Goal: Task Accomplishment & Management: Complete application form

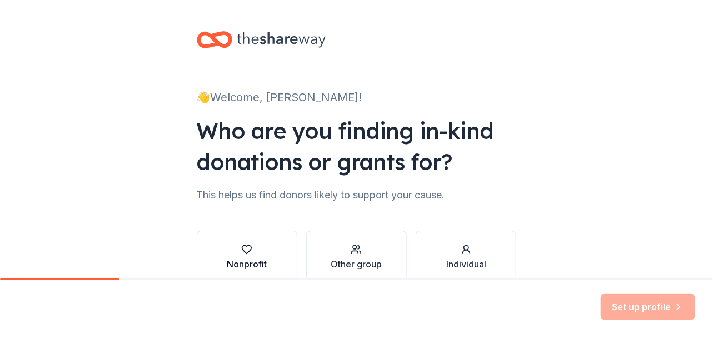
click at [243, 248] on icon "button" at bounding box center [246, 249] width 11 height 11
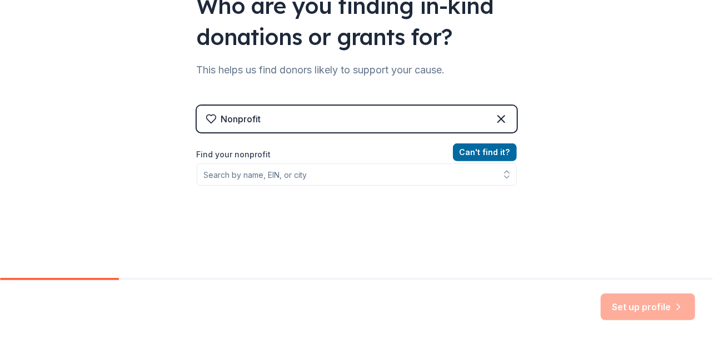
scroll to position [166, 0]
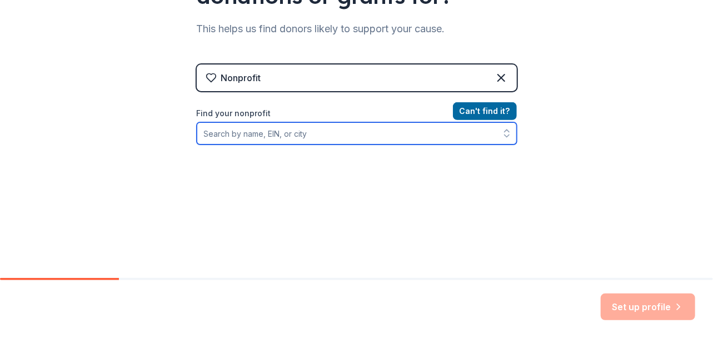
click at [319, 133] on input "Find your nonprofit" at bounding box center [357, 133] width 320 height 22
drag, startPoint x: 234, startPoint y: 132, endPoint x: 187, endPoint y: 139, distance: 48.4
click at [187, 139] on div "👋 Welcome, [PERSON_NAME]! Who are you finding in-kind donations or grants for? …" at bounding box center [356, 71] width 355 height 475
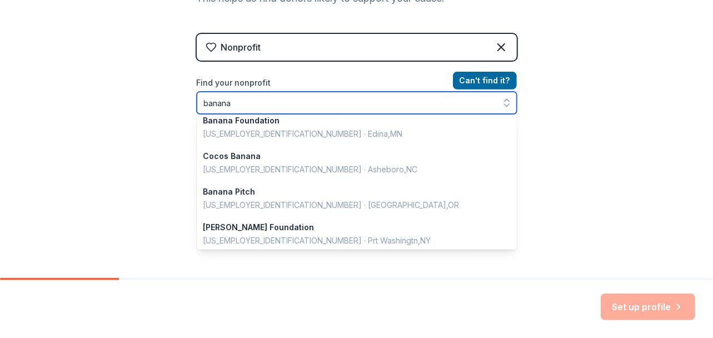
scroll to position [0, 0]
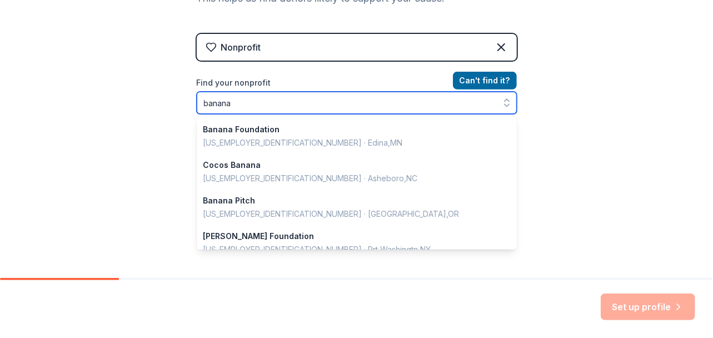
drag, startPoint x: 257, startPoint y: 107, endPoint x: 248, endPoint y: 107, distance: 8.9
click at [256, 107] on input "banana" at bounding box center [357, 103] width 320 height 22
drag, startPoint x: 248, startPoint y: 106, endPoint x: 126, endPoint y: 95, distance: 122.1
click at [147, 97] on div "👋 Welcome, [PERSON_NAME]! Who are you finding in-kind donations or grants for? …" at bounding box center [356, 40] width 713 height 475
type input "s"
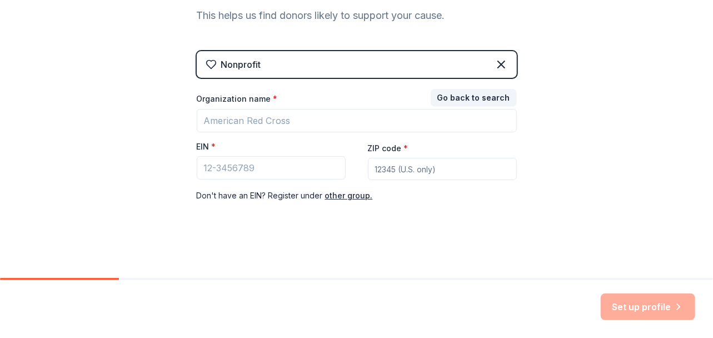
scroll to position [179, 0]
click at [605, 117] on div "👋 Welcome, [PERSON_NAME]! Who are you finding in-kind donations or grants for? …" at bounding box center [356, 49] width 713 height 457
click at [472, 191] on div "Don ' t have an EIN? Register under other group." at bounding box center [357, 195] width 320 height 13
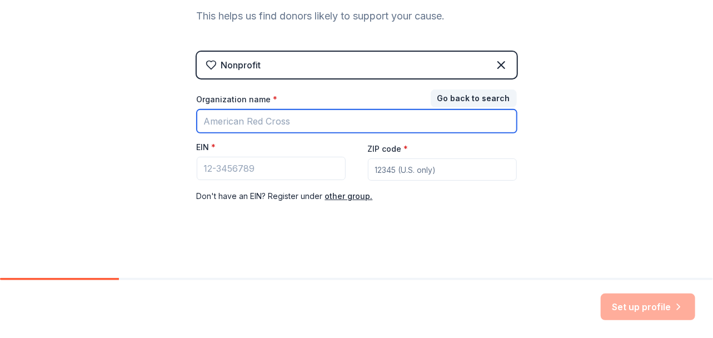
click at [298, 125] on input "Organization name *" at bounding box center [357, 120] width 320 height 23
type input "[DEMOGRAPHIC_DATA] Local 25 [MEDICAL_DATA] Fund"
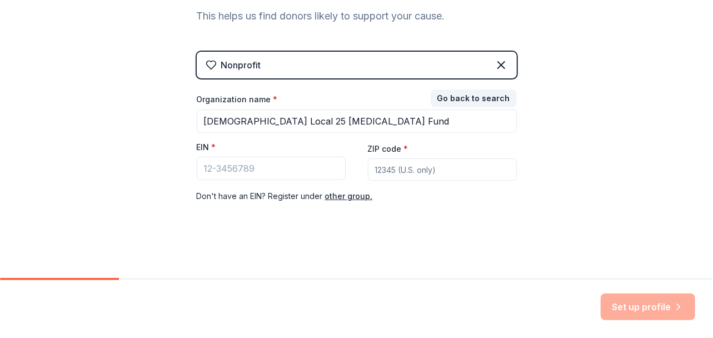
click at [415, 172] on input "ZIP code *" at bounding box center [442, 169] width 149 height 22
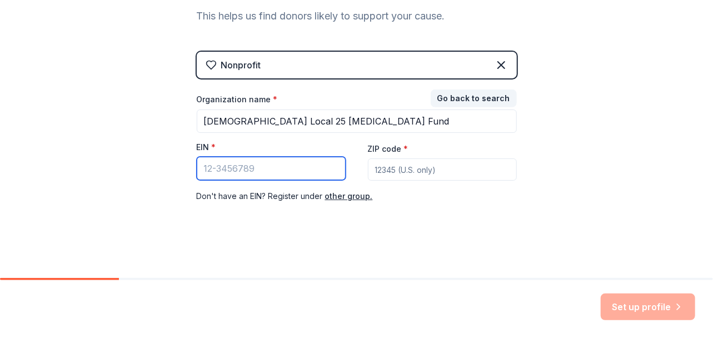
click at [280, 168] on input "EIN *" at bounding box center [271, 168] width 149 height 23
paste input "[US_EMPLOYER_IDENTIFICATION_NUMBER]"
click at [315, 157] on input "[US_EMPLOYER_IDENTIFICATION_NUMBER]" at bounding box center [271, 168] width 149 height 23
type input "[US_EMPLOYER_IDENTIFICATION_NUMBER]"
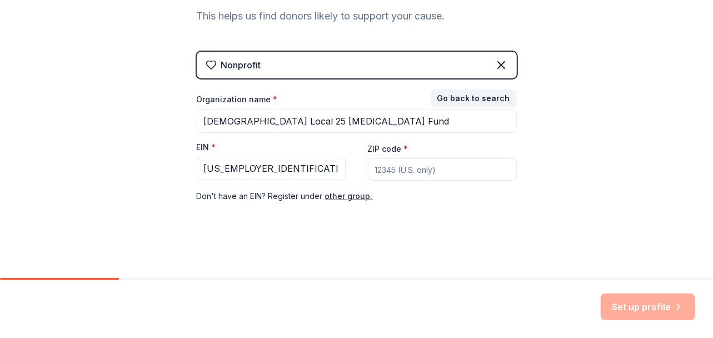
click at [381, 171] on input "ZIP code *" at bounding box center [442, 169] width 149 height 22
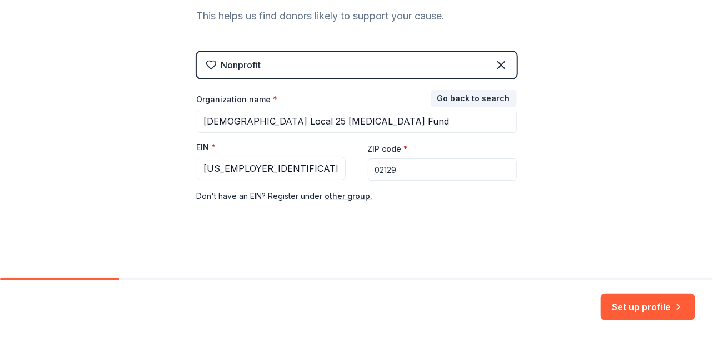
type input "02129"
click at [641, 228] on div "👋 Welcome, [PERSON_NAME]! Who are you finding in-kind donations or grants for? …" at bounding box center [356, 49] width 713 height 457
click at [657, 303] on button "Set up profile" at bounding box center [647, 306] width 94 height 27
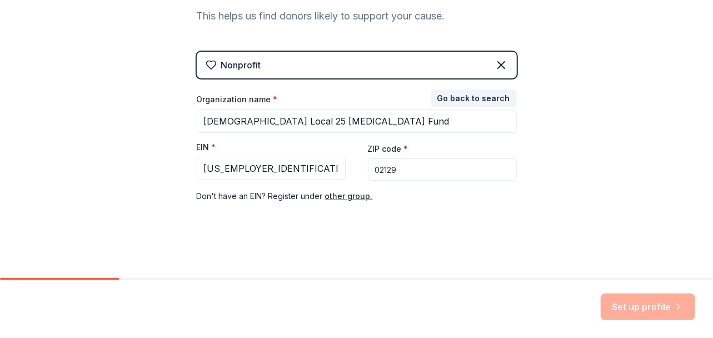
click at [206, 64] on icon at bounding box center [211, 64] width 11 height 11
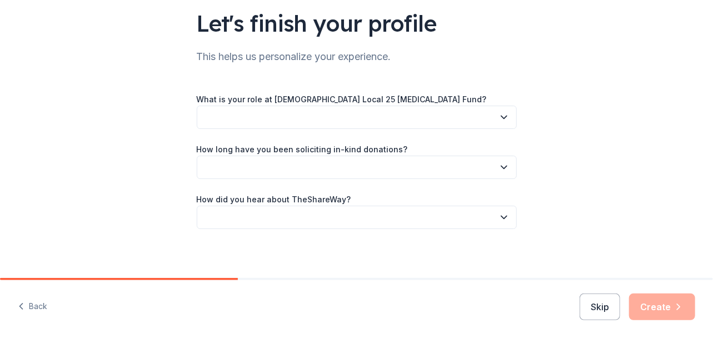
scroll to position [84, 0]
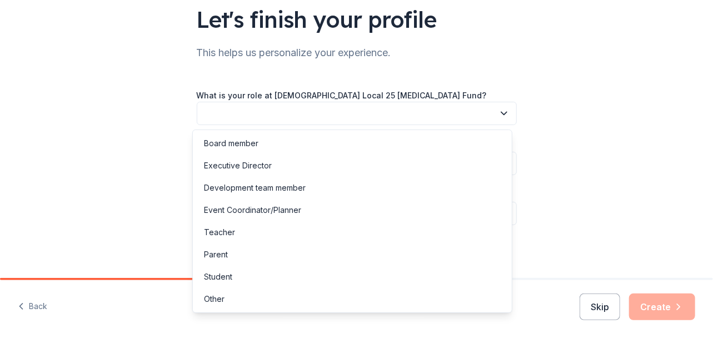
click at [498, 115] on icon "button" at bounding box center [503, 113] width 11 height 11
click at [388, 210] on div "Event Coordinator/Planner" at bounding box center [352, 210] width 314 height 22
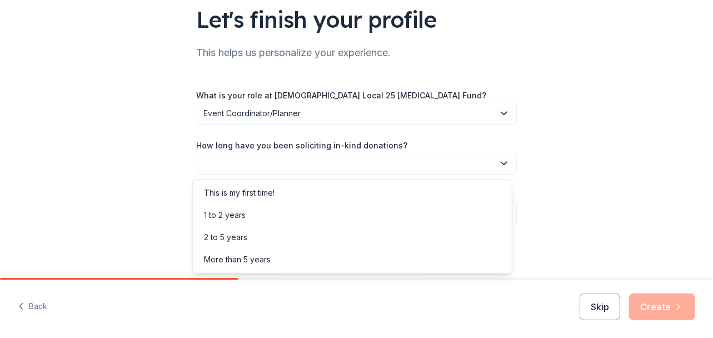
click at [499, 160] on icon "button" at bounding box center [503, 163] width 11 height 11
click at [330, 261] on div "More than 5 years" at bounding box center [352, 259] width 314 height 22
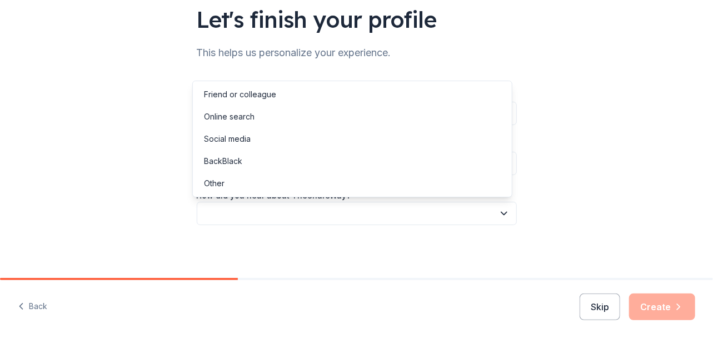
click at [498, 213] on icon "button" at bounding box center [503, 213] width 11 height 11
click at [219, 138] on div "Social media" at bounding box center [227, 138] width 47 height 13
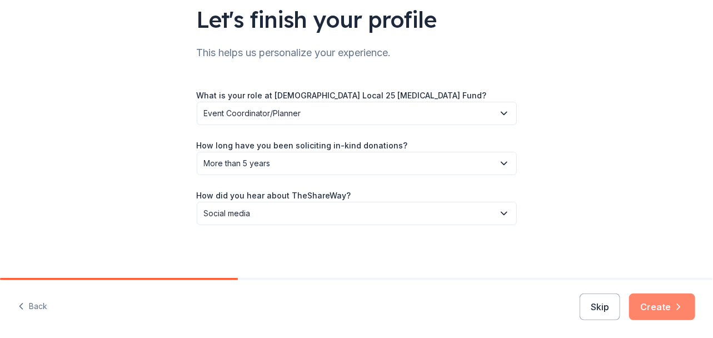
click at [662, 302] on button "Create" at bounding box center [662, 306] width 66 height 27
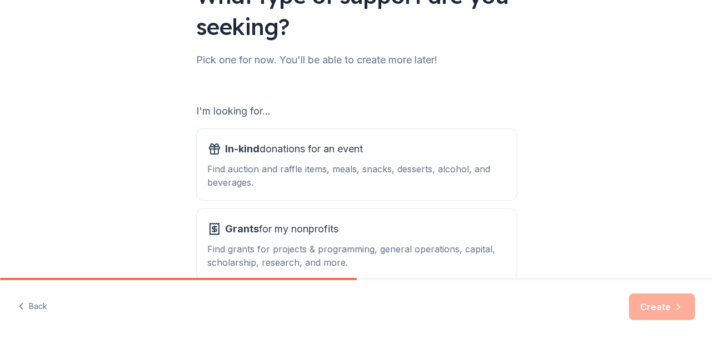
scroll to position [166, 0]
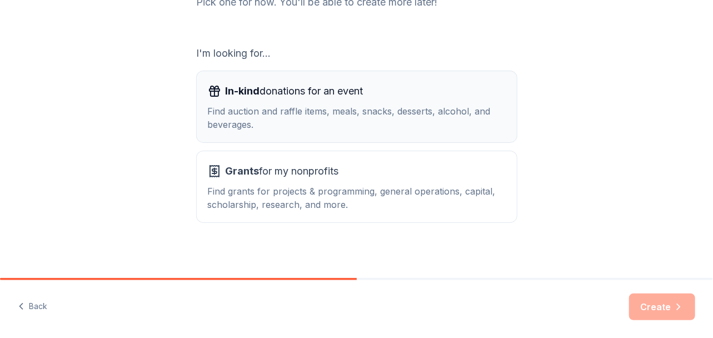
click at [322, 113] on div "Find auction and raffle items, meals, snacks, desserts, alcohol, and beverages." at bounding box center [357, 117] width 298 height 27
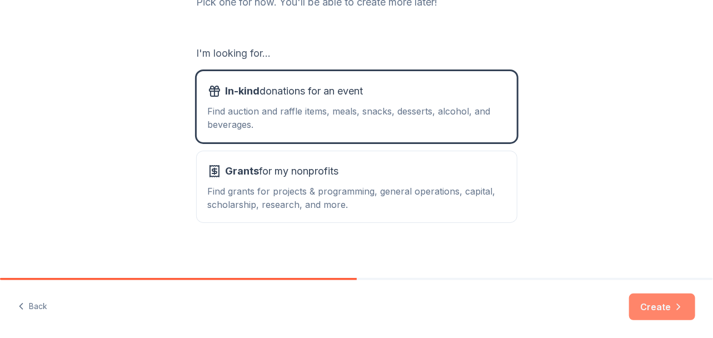
click at [649, 308] on button "Create" at bounding box center [662, 306] width 66 height 27
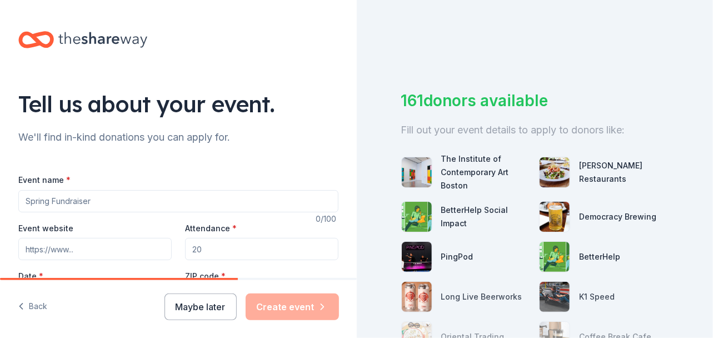
click at [89, 198] on input "Event name *" at bounding box center [178, 201] width 320 height 22
type input "[MEDICAL_DATA] Gala"
click at [89, 239] on input "Event website" at bounding box center [94, 249] width 153 height 22
type input "[URL][DOMAIN_NAME]"
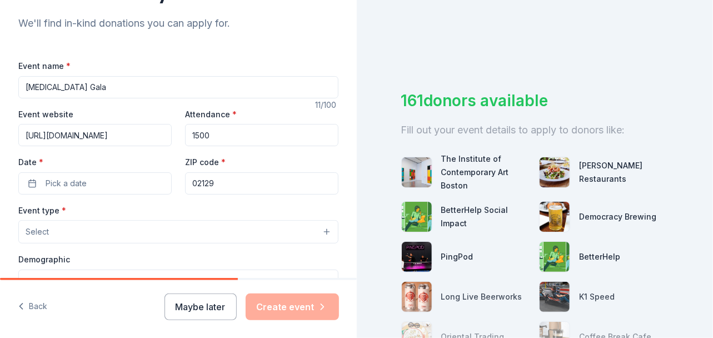
scroll to position [166, 0]
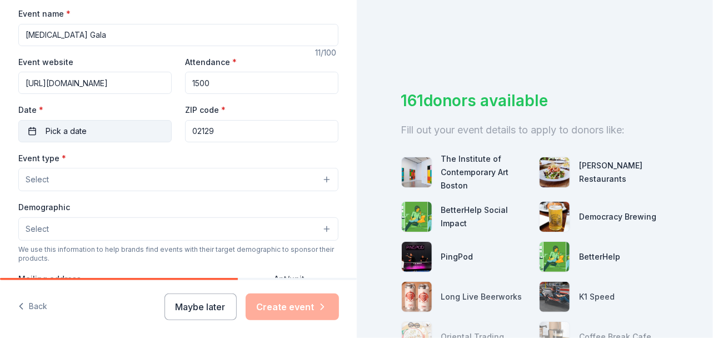
type input "1500"
click at [80, 129] on span "Pick a date" at bounding box center [66, 130] width 41 height 13
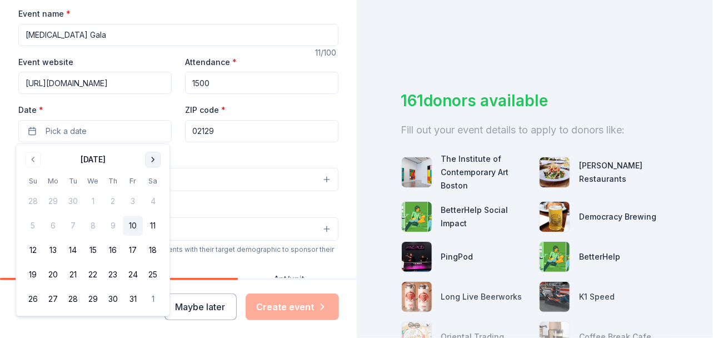
click at [152, 161] on button "Go to next month" at bounding box center [153, 160] width 16 height 16
click at [152, 160] on button "Go to next month" at bounding box center [153, 160] width 16 height 16
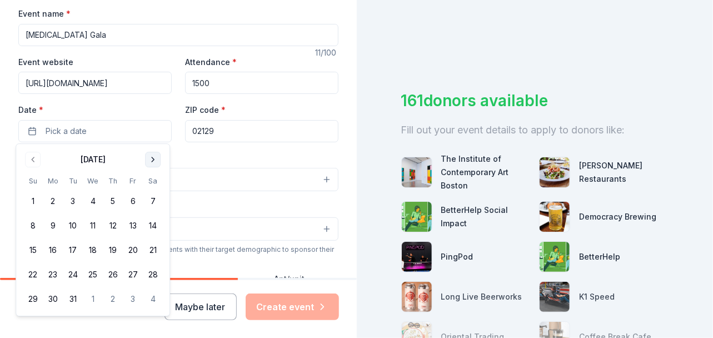
click at [152, 160] on button "Go to next month" at bounding box center [153, 160] width 16 height 16
click at [152, 273] on button "25" at bounding box center [153, 274] width 20 height 20
click at [133, 107] on label "Date *" at bounding box center [94, 109] width 153 height 11
click at [133, 120] on button "[DATE]" at bounding box center [94, 131] width 153 height 22
click at [209, 182] on button "Select" at bounding box center [178, 179] width 320 height 23
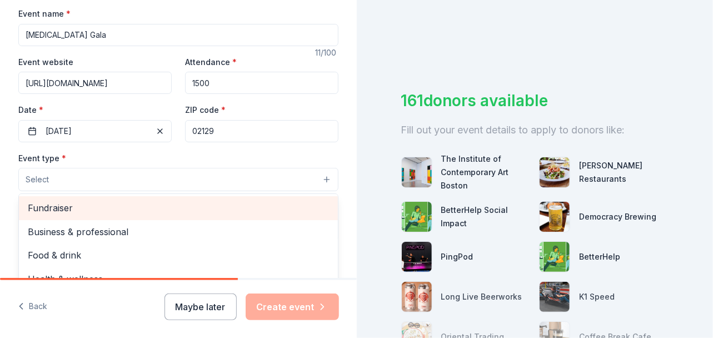
click at [148, 206] on span "Fundraiser" at bounding box center [178, 208] width 301 height 14
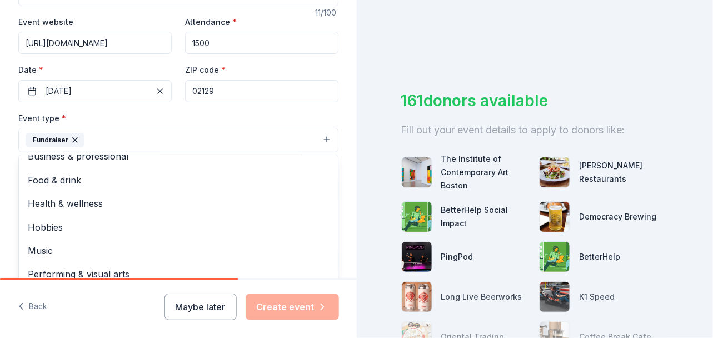
scroll to position [222, 0]
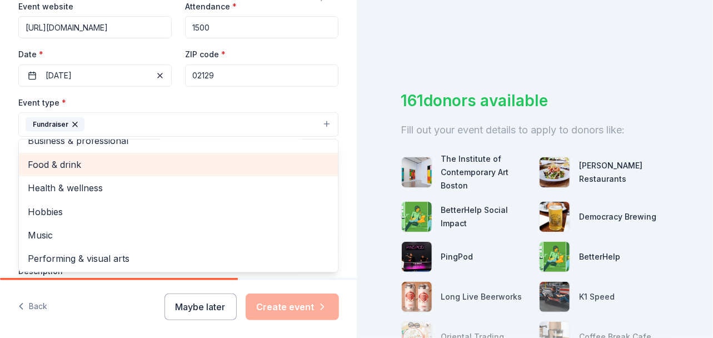
click at [99, 162] on span "Food & drink" at bounding box center [178, 164] width 301 height 14
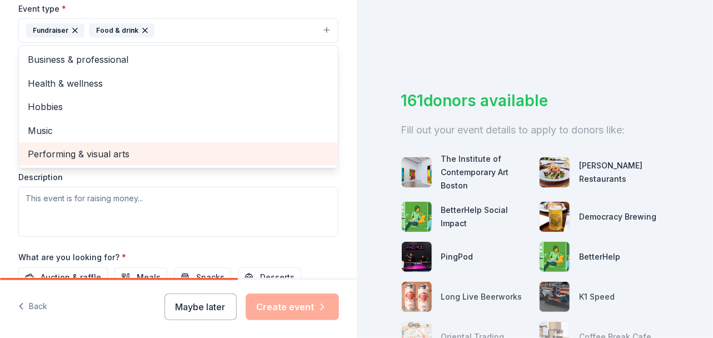
scroll to position [333, 0]
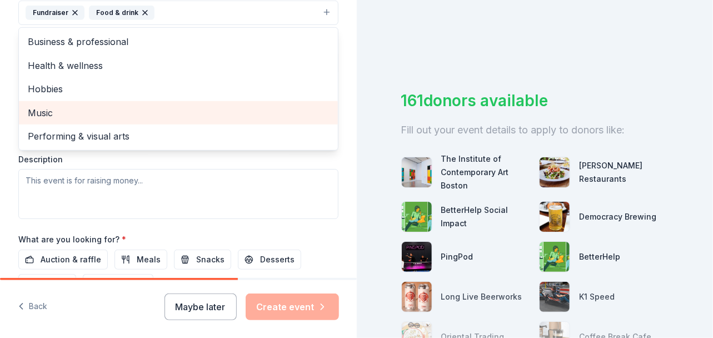
click at [102, 106] on span "Music" at bounding box center [178, 113] width 301 height 14
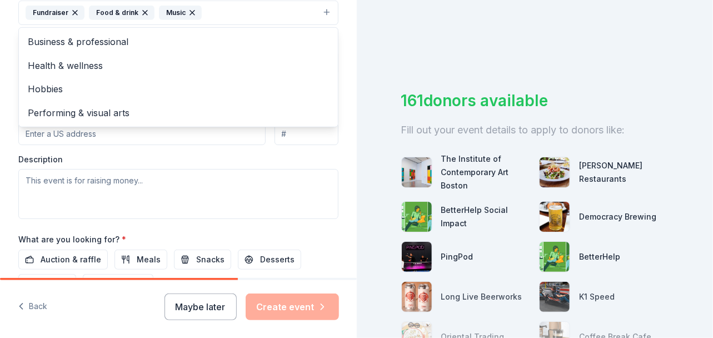
click at [347, 107] on div "Tell us about your event. We'll find in-kind donations you can apply for. Event…" at bounding box center [178, 37] width 355 height 740
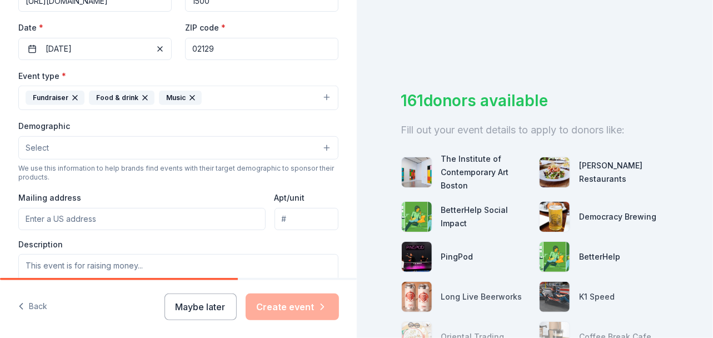
scroll to position [222, 0]
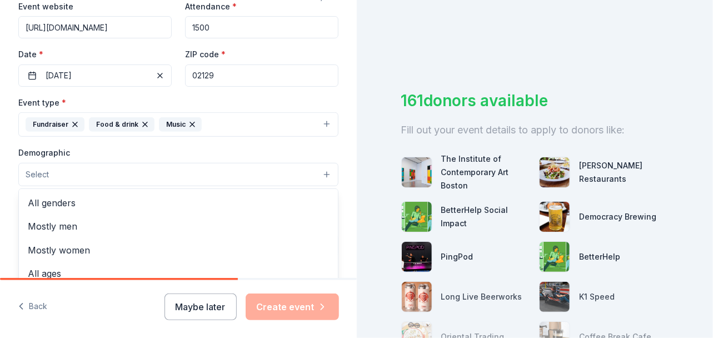
click at [319, 171] on button "Select" at bounding box center [178, 174] width 320 height 23
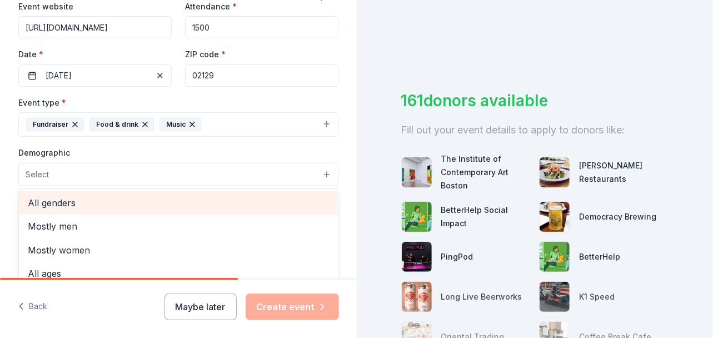
click at [253, 200] on span "All genders" at bounding box center [178, 203] width 301 height 14
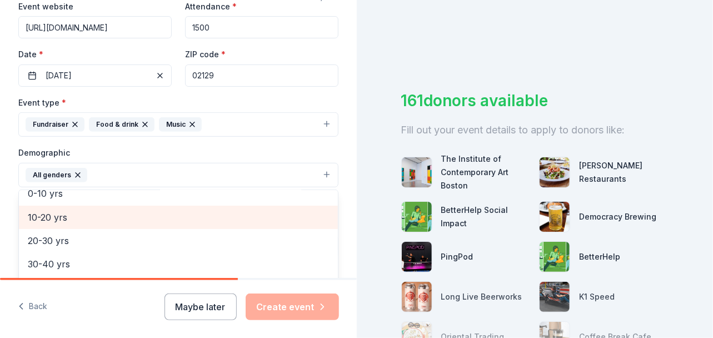
scroll to position [98, 0]
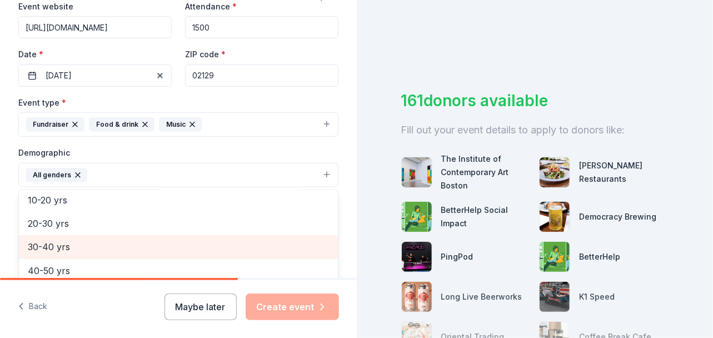
click at [93, 240] on span "30-40 yrs" at bounding box center [178, 246] width 301 height 14
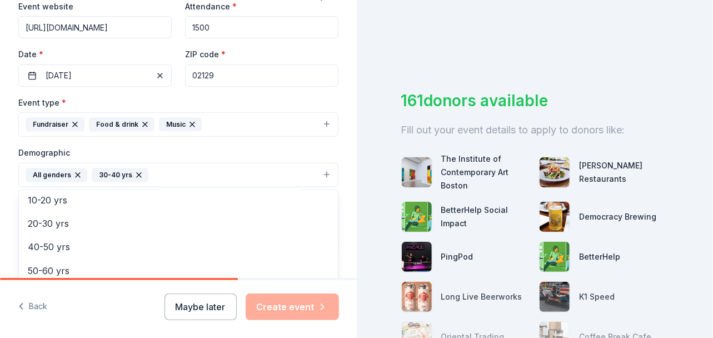
click at [347, 212] on div "Tell us about your event. We'll find in-kind donations you can apply for. Event…" at bounding box center [178, 149] width 355 height 742
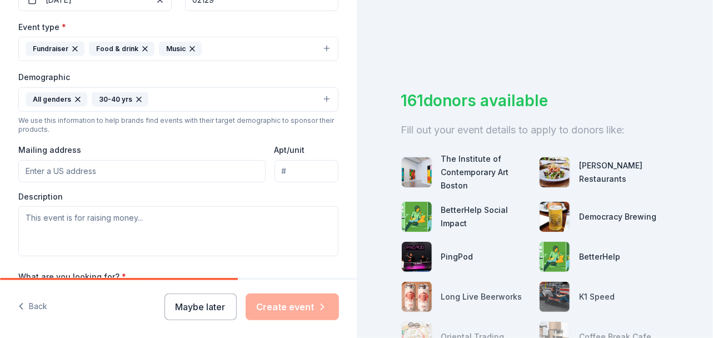
scroll to position [333, 0]
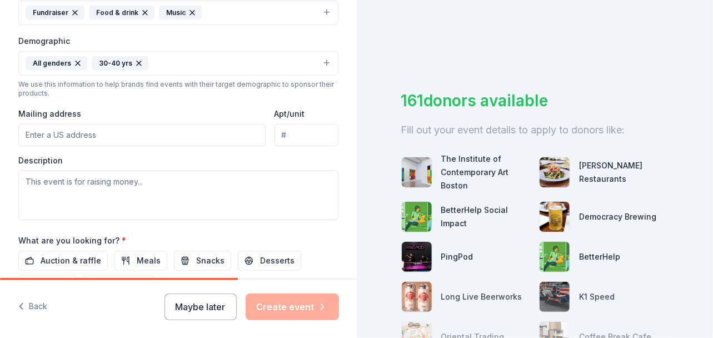
click at [72, 133] on input "Mailing address" at bounding box center [141, 135] width 247 height 22
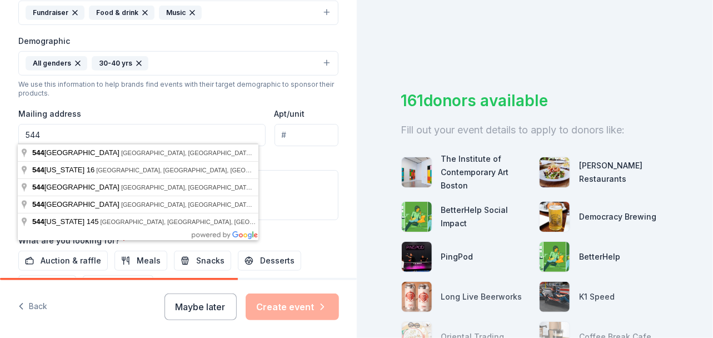
type input "[STREET_ADDRESS]"
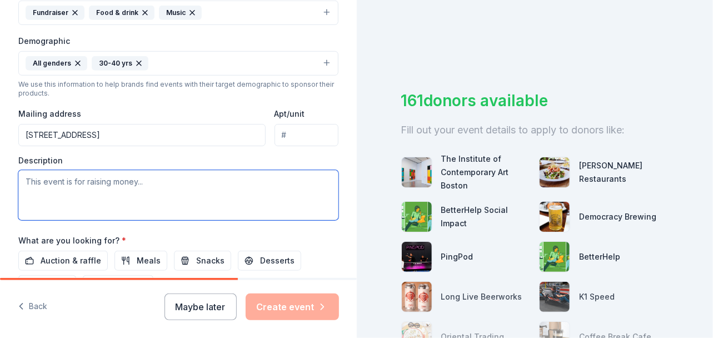
click at [73, 177] on textarea at bounding box center [178, 195] width 320 height 50
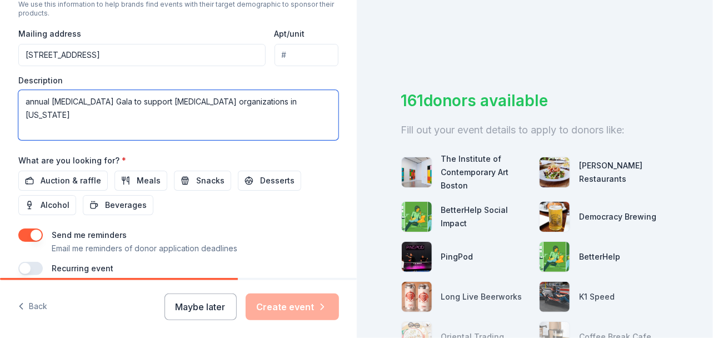
scroll to position [444, 0]
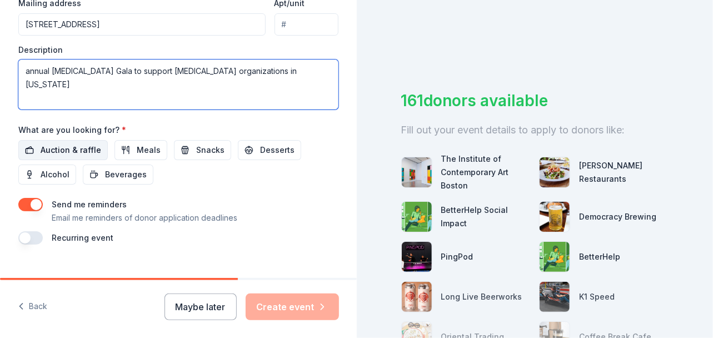
type textarea "annual [MEDICAL_DATA] Gala to support [MEDICAL_DATA] organizations in [US_STATE]"
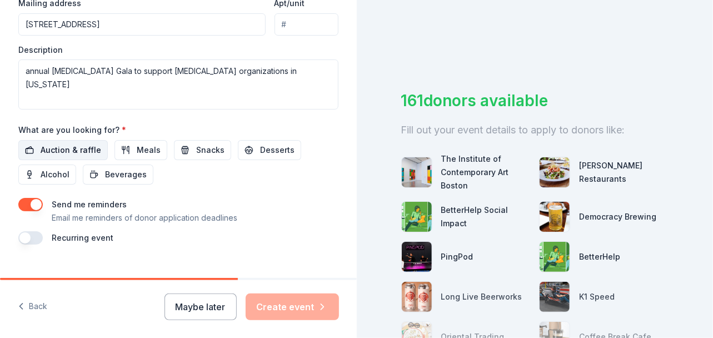
click at [78, 146] on span "Auction & raffle" at bounding box center [71, 149] width 61 height 13
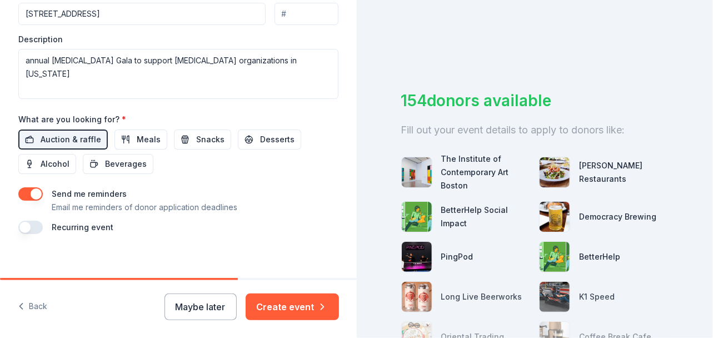
scroll to position [460, 0]
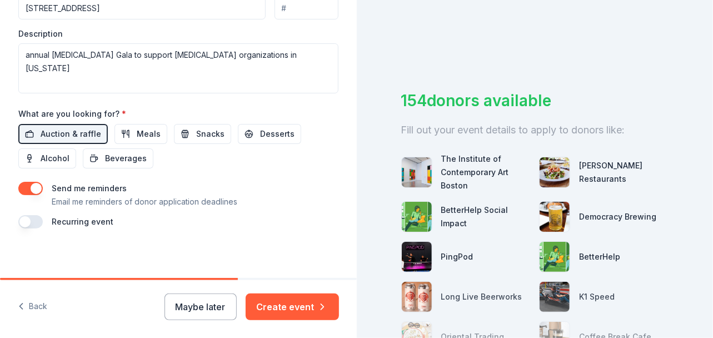
click at [32, 218] on button "button" at bounding box center [30, 221] width 24 height 13
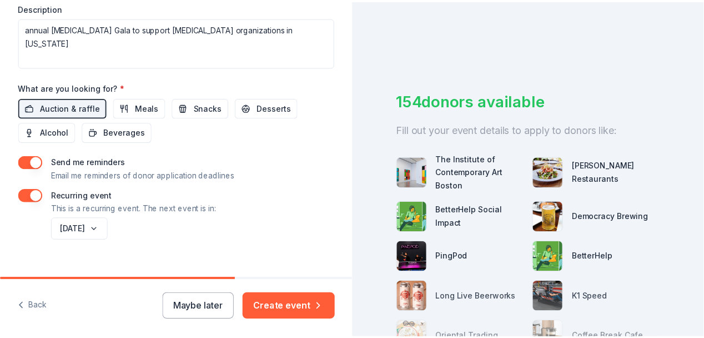
scroll to position [500, 0]
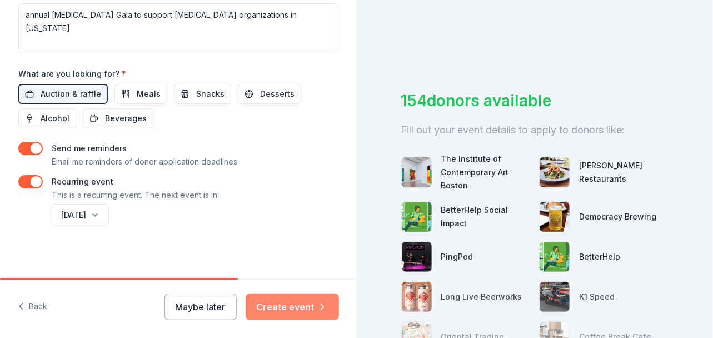
click at [309, 307] on button "Create event" at bounding box center [292, 306] width 93 height 27
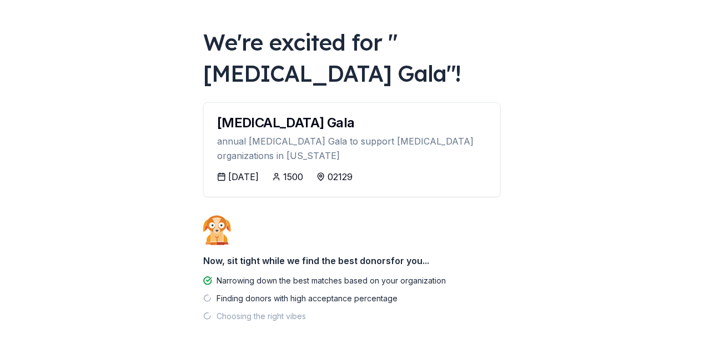
scroll to position [101, 0]
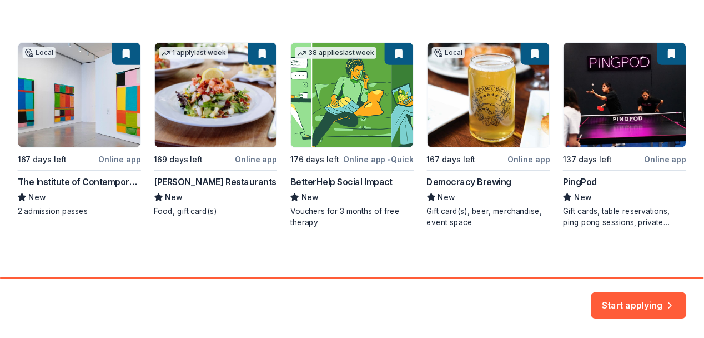
scroll to position [189, 0]
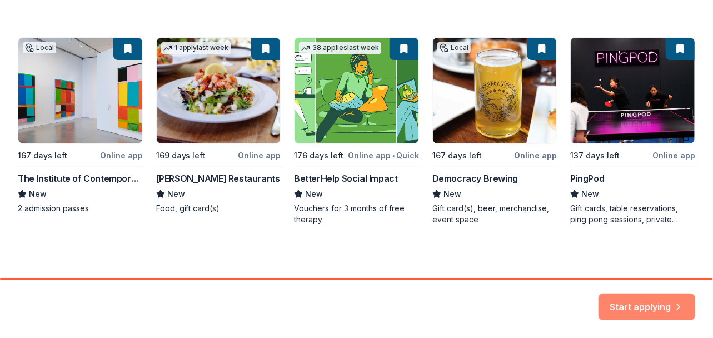
click at [628, 303] on button "Start applying" at bounding box center [646, 300] width 97 height 27
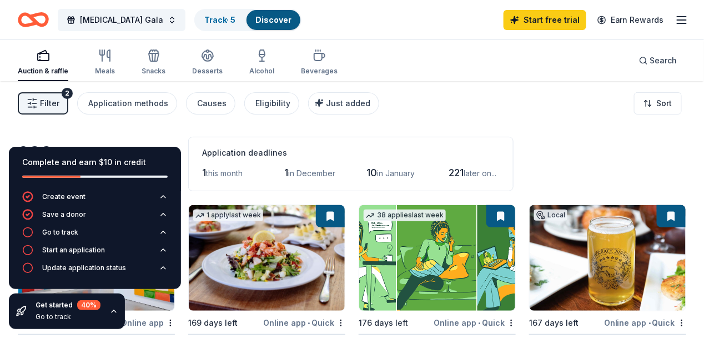
click at [111, 310] on icon "button" at bounding box center [113, 311] width 9 height 9
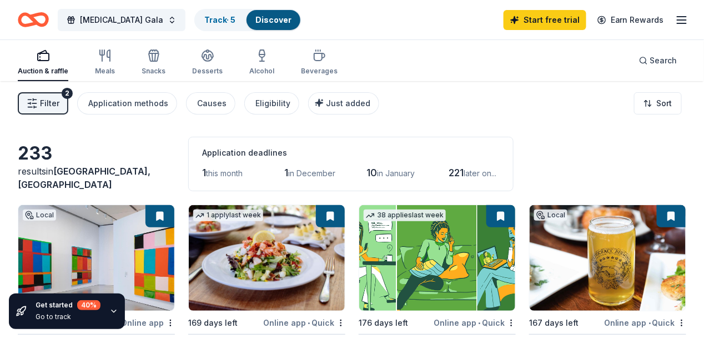
click at [206, 172] on span "this month" at bounding box center [224, 172] width 37 height 9
click at [644, 99] on html "[STREET_ADDRESS][GEOGRAPHIC_DATA][US_STATE], [GEOGRAPHIC_DATA] [STREET_ADDRESS]…" at bounding box center [352, 169] width 704 height 338
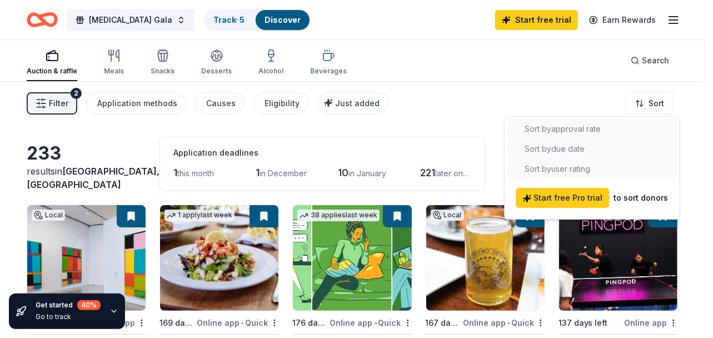
click at [565, 147] on div at bounding box center [592, 149] width 170 height 60
click at [412, 117] on html "[STREET_ADDRESS][GEOGRAPHIC_DATA][US_STATE], [GEOGRAPHIC_DATA] [STREET_ADDRESS]…" at bounding box center [356, 169] width 713 height 338
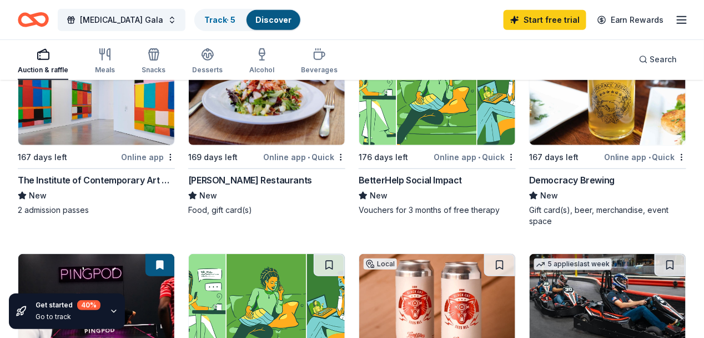
scroll to position [166, 0]
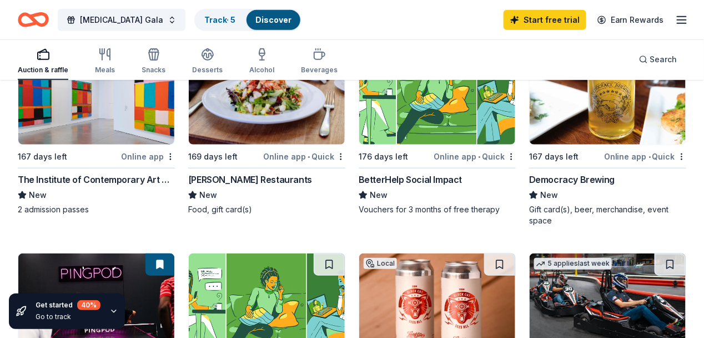
click at [121, 154] on div "Online app" at bounding box center [148, 156] width 54 height 14
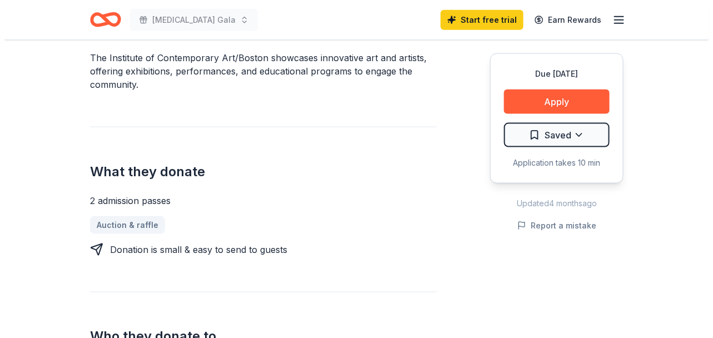
scroll to position [333, 0]
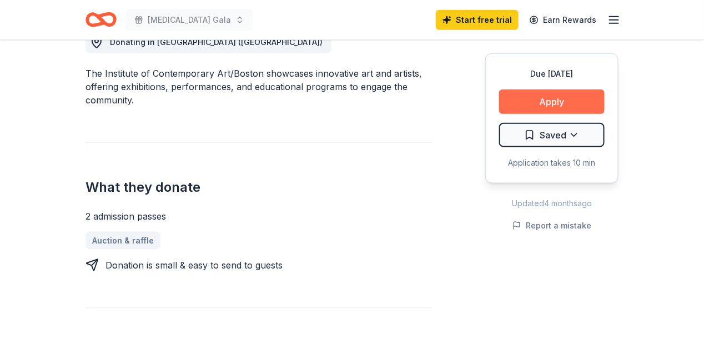
click at [550, 101] on button "Apply" at bounding box center [552, 101] width 106 height 24
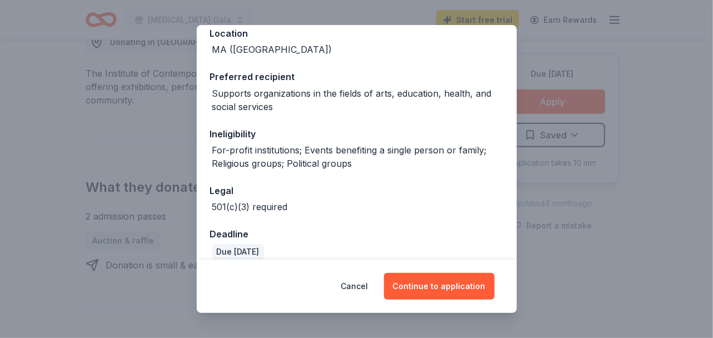
scroll to position [145, 0]
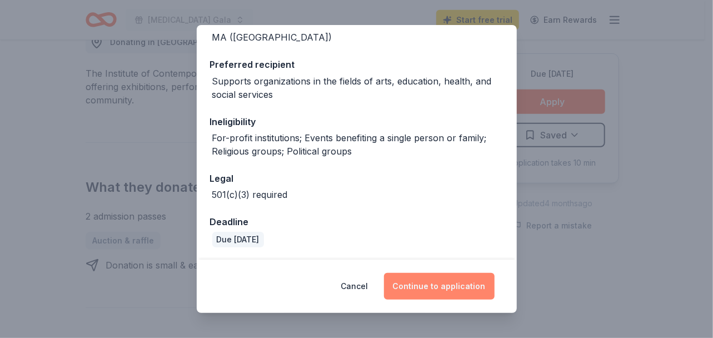
click at [428, 280] on button "Continue to application" at bounding box center [439, 286] width 111 height 27
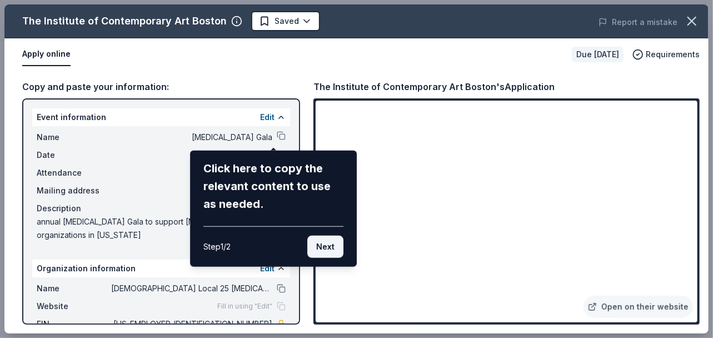
click at [327, 243] on button "Next" at bounding box center [325, 247] width 36 height 22
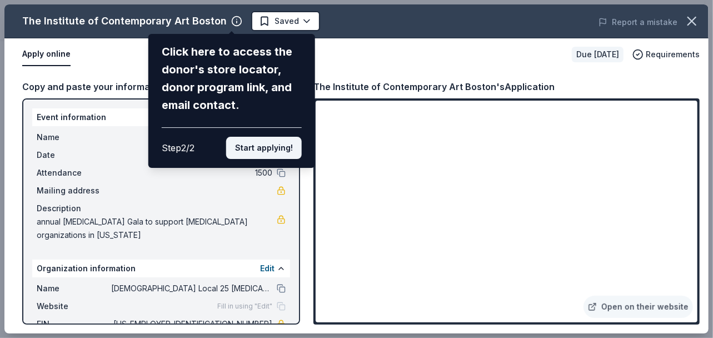
click at [258, 145] on button "Start applying!" at bounding box center [264, 148] width 76 height 22
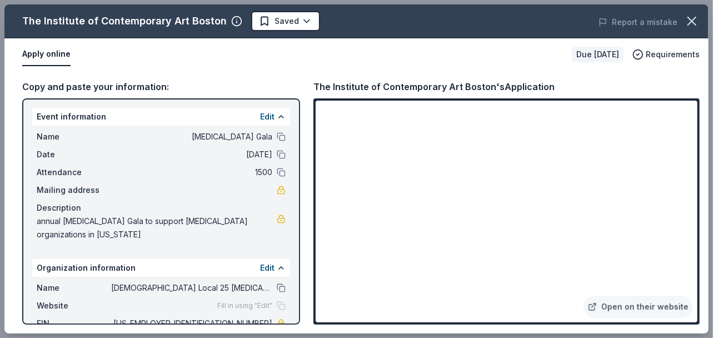
scroll to position [0, 0]
click at [260, 115] on button "Edit" at bounding box center [267, 117] width 14 height 13
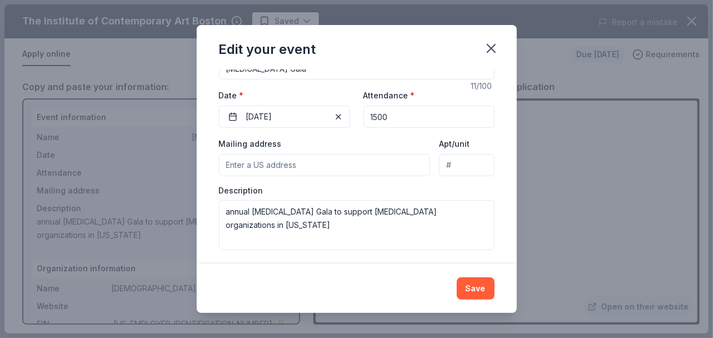
scroll to position [120, 0]
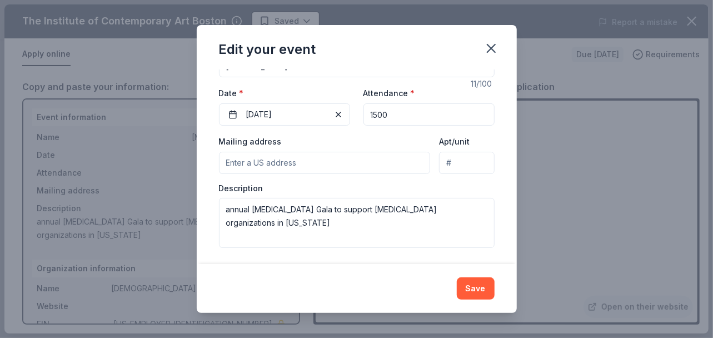
click at [294, 159] on input "Mailing address" at bounding box center [325, 163] width 212 height 22
click at [308, 160] on input "[STREET_ADDRESS]" at bounding box center [325, 163] width 212 height 22
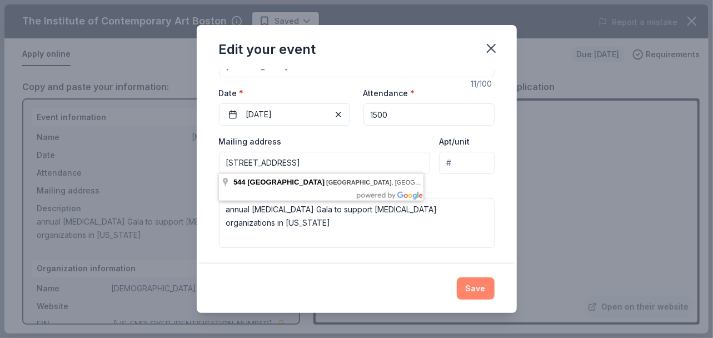
type input "544 Main Street, Boston MA 02129"
click at [476, 284] on button "Save" at bounding box center [476, 288] width 38 height 22
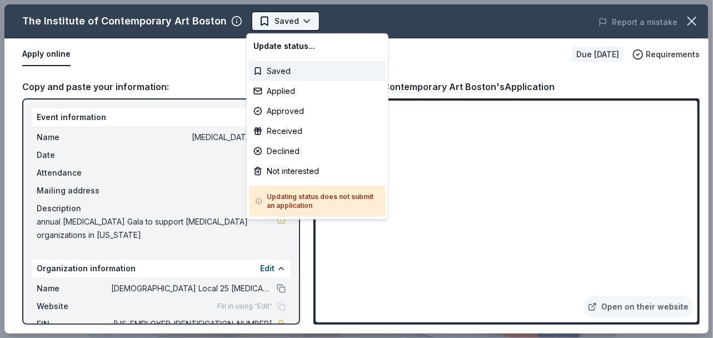
click at [300, 22] on html "Autism Gala Saved Apply Due in 167 days Share The Institute of Contemporary Art…" at bounding box center [356, 169] width 713 height 338
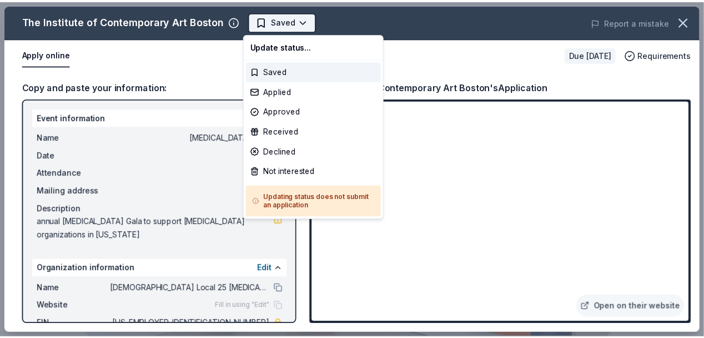
scroll to position [0, 0]
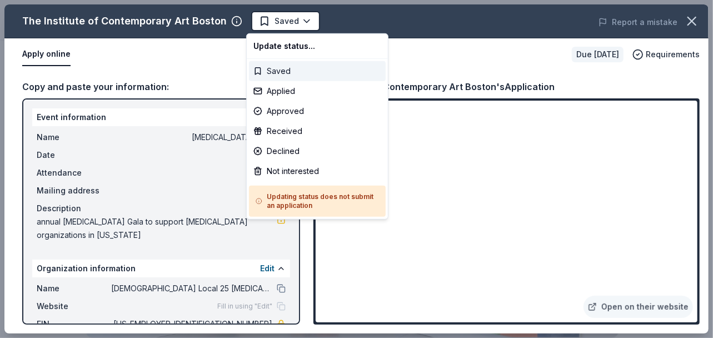
click at [289, 68] on div "Saved" at bounding box center [317, 71] width 137 height 20
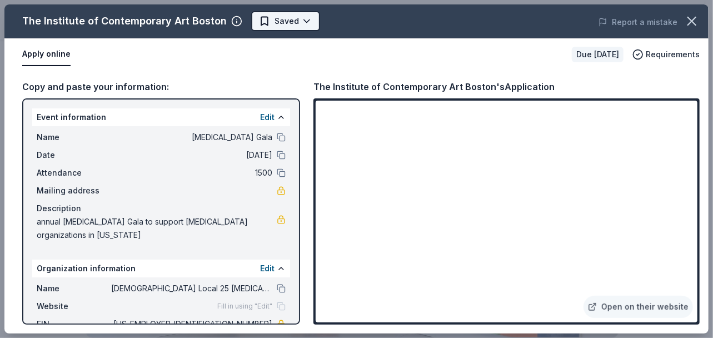
click at [297, 20] on html "Autism Gala Saved Apply Due in 167 days Share The Institute of Contemporary Art…" at bounding box center [356, 169] width 713 height 338
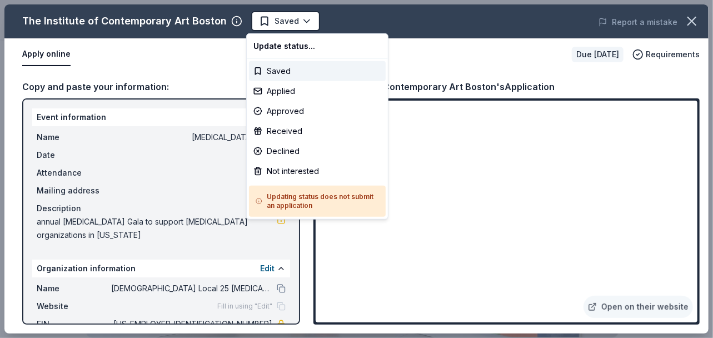
click at [227, 53] on html "Autism Gala Saved Apply Due in 167 days Share The Institute of Contemporary Art…" at bounding box center [356, 169] width 713 height 338
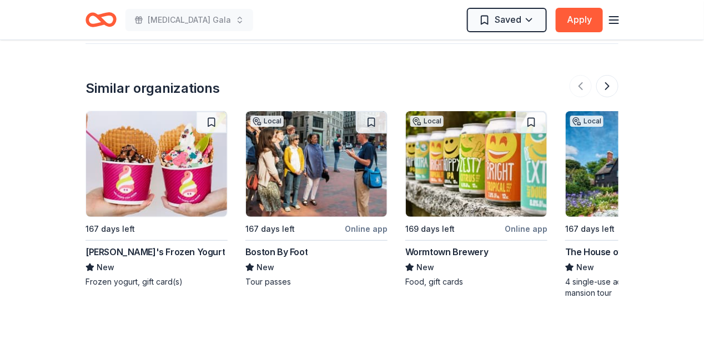
scroll to position [1277, 0]
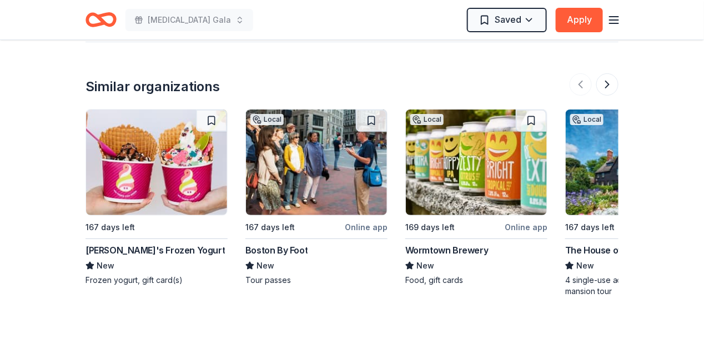
click at [524, 176] on img at bounding box center [476, 162] width 141 height 106
click at [605, 79] on button at bounding box center [608, 84] width 22 height 22
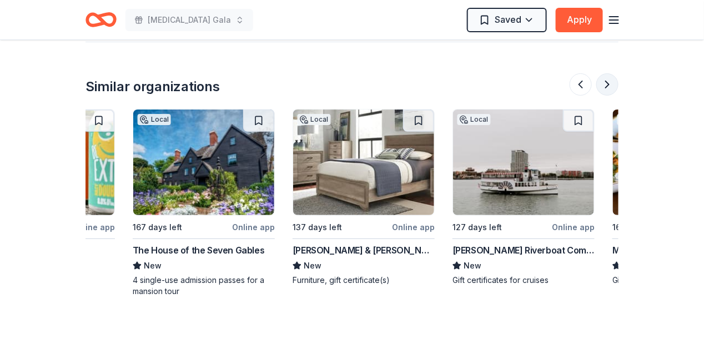
scroll to position [0, 479]
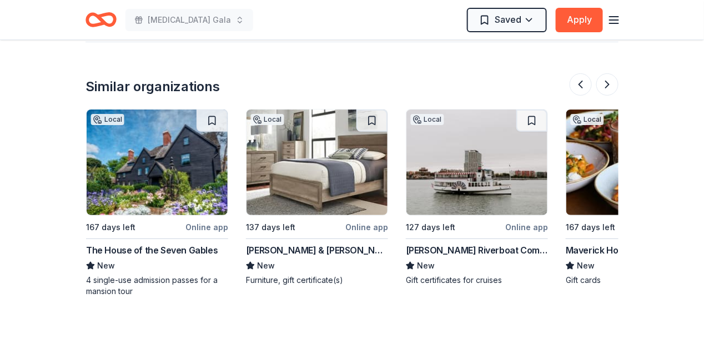
click at [156, 174] on img at bounding box center [157, 162] width 141 height 106
